Goal: Feedback & Contribution: Contribute content

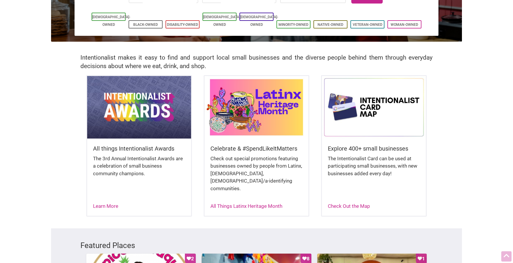
scroll to position [92, 0]
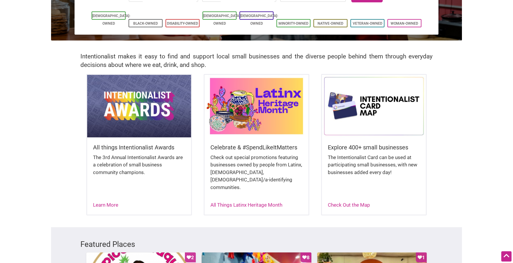
click at [286, 128] on img at bounding box center [257, 106] width 104 height 62
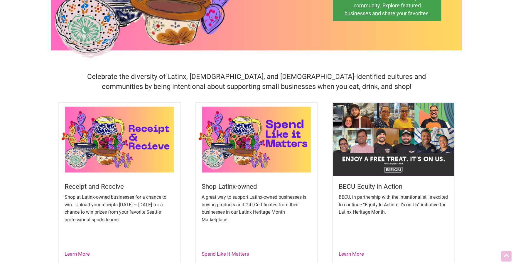
scroll to position [196, 0]
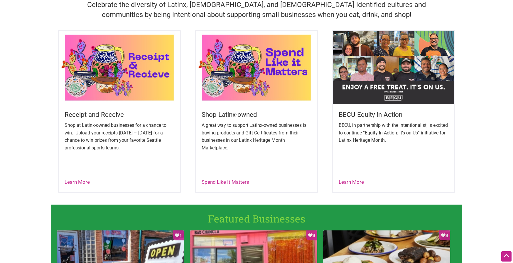
click at [110, 68] on img at bounding box center [120, 67] width 122 height 73
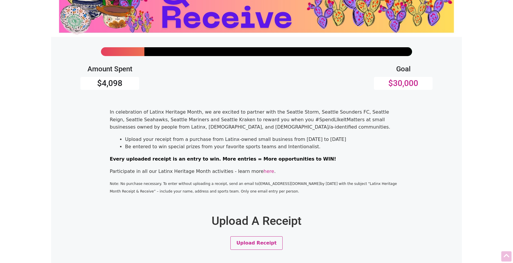
scroll to position [123, 0]
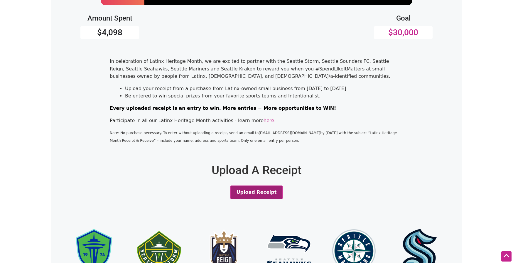
click at [274, 191] on button "Upload Receipt" at bounding box center [257, 193] width 53 height 14
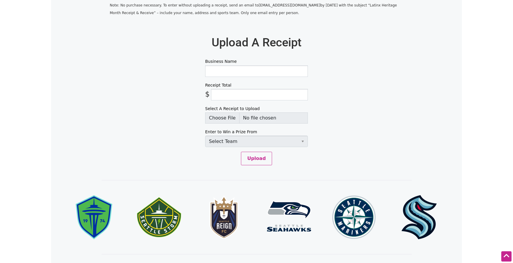
scroll to position [270, 0]
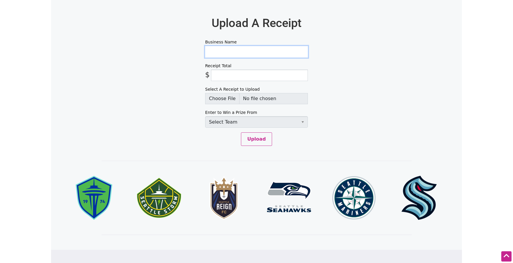
click at [248, 53] on input "Business Name" at bounding box center [256, 51] width 103 height 11
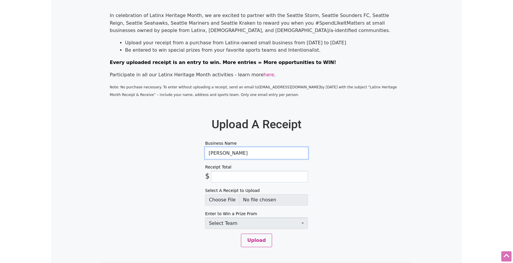
scroll to position [170, 0]
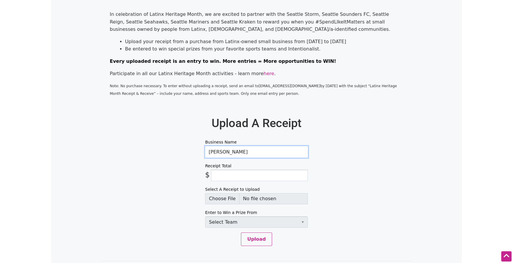
type input "[PERSON_NAME]"
click at [239, 175] on input "Receipt Total" at bounding box center [259, 175] width 97 height 11
type input "29.14"
click at [227, 197] on input "Select A Receipt to Upload" at bounding box center [256, 198] width 103 height 11
type input "C:\fakepath\Screenshot [DATE] 12.50.39 PM.png"
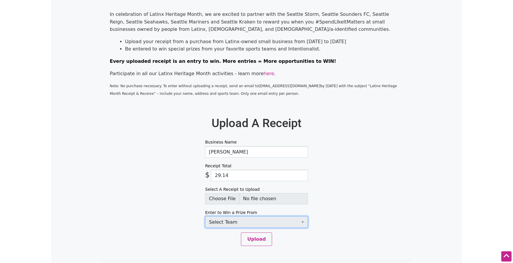
select select "SeattleMariners"
click at [255, 240] on button "Upload" at bounding box center [256, 240] width 31 height 14
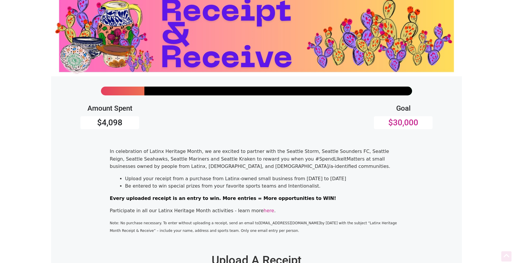
scroll to position [0, 0]
